Goal: Transaction & Acquisition: Purchase product/service

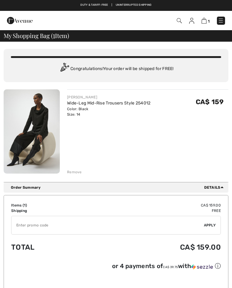
click at [74, 172] on div "Remove" at bounding box center [74, 171] width 15 height 5
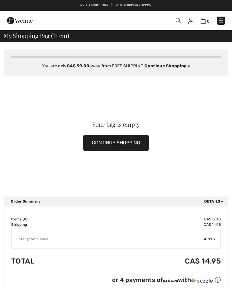
click at [222, 22] on img at bounding box center [220, 20] width 6 height 6
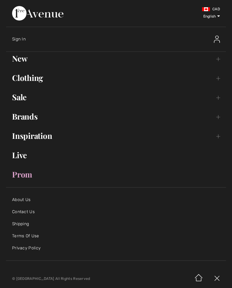
click at [26, 62] on link "New Toggle submenu" at bounding box center [116, 58] width 220 height 13
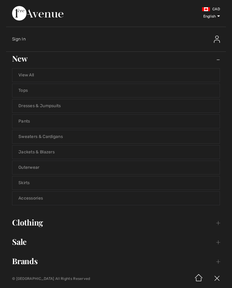
click at [171, 74] on link "View All" at bounding box center [115, 74] width 207 height 13
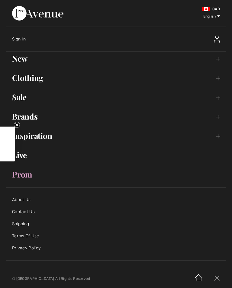
checkbox input "true"
click at [31, 77] on link "Clothing Toggle submenu" at bounding box center [116, 77] width 220 height 13
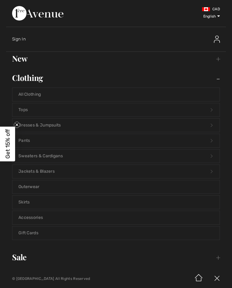
click at [32, 110] on link "Tops Open submenu" at bounding box center [115, 109] width 207 height 13
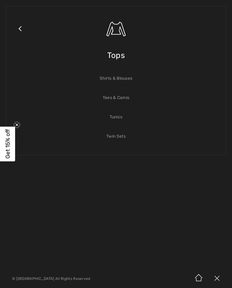
click at [118, 96] on link "Tees & Camis" at bounding box center [115, 97] width 207 height 13
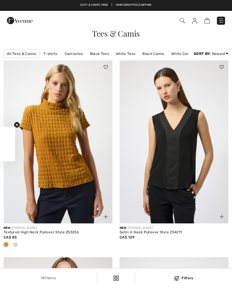
checkbox input "true"
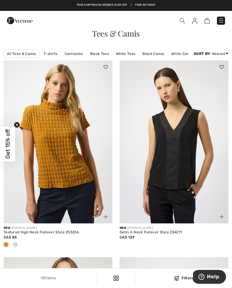
click at [75, 172] on img at bounding box center [58, 141] width 109 height 163
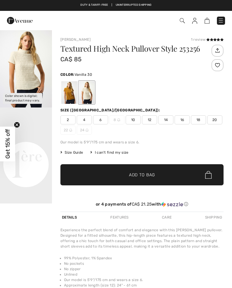
checkbox input "true"
click at [89, 88] on div at bounding box center [87, 92] width 16 height 23
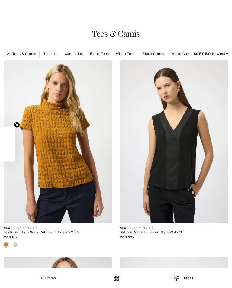
scroll to position [409, 0]
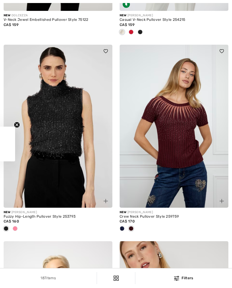
checkbox input "true"
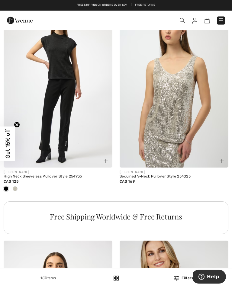
scroll to position [1038, 0]
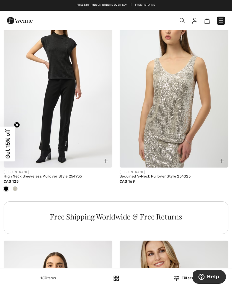
click at [81, 118] on img at bounding box center [58, 86] width 109 height 163
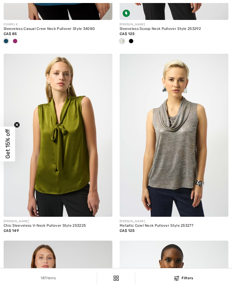
checkbox input "true"
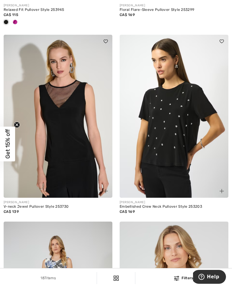
scroll to position [3287, 0]
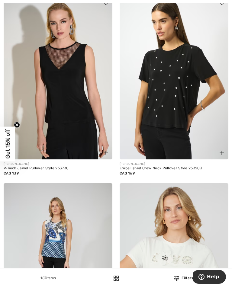
click at [182, 103] on img at bounding box center [173, 77] width 109 height 163
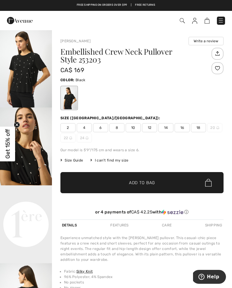
click at [219, 21] on img at bounding box center [220, 20] width 6 height 6
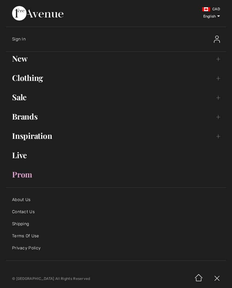
click at [25, 60] on link "New Toggle submenu" at bounding box center [116, 58] width 220 height 13
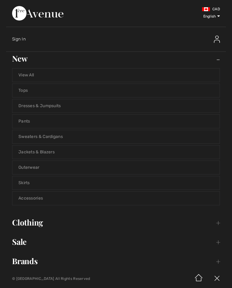
click at [55, 137] on link "Sweaters & Cardigans" at bounding box center [115, 136] width 207 height 13
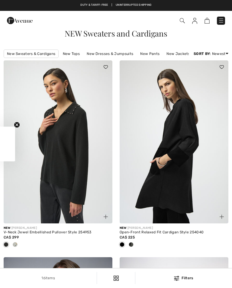
checkbox input "true"
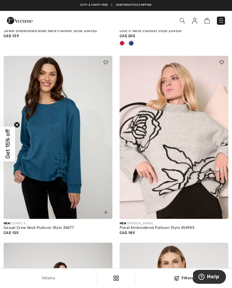
scroll to position [598, 0]
